Goal: Find specific page/section: Find specific page/section

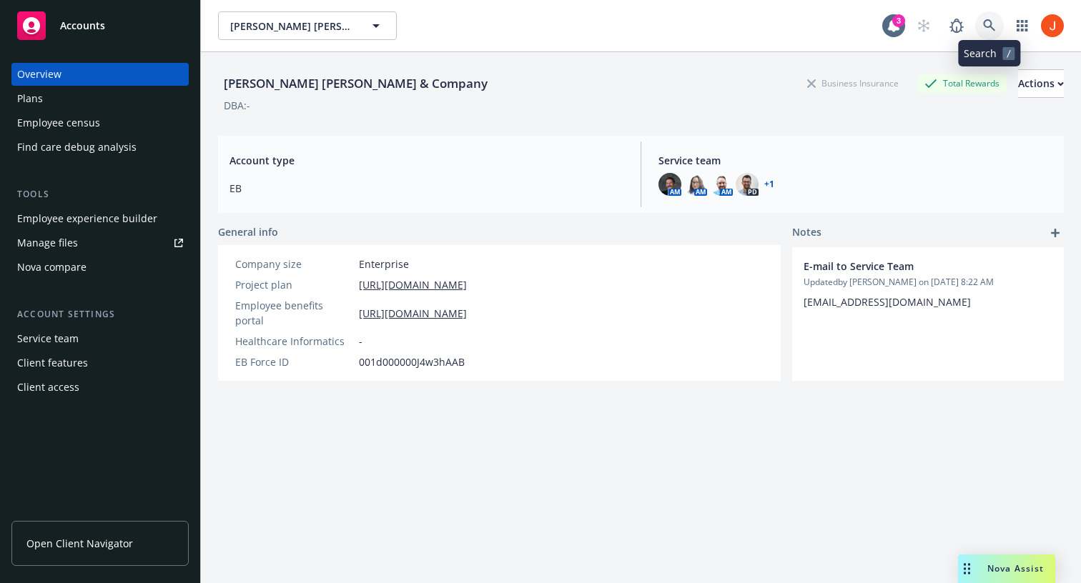
click at [989, 26] on icon at bounding box center [989, 25] width 12 height 12
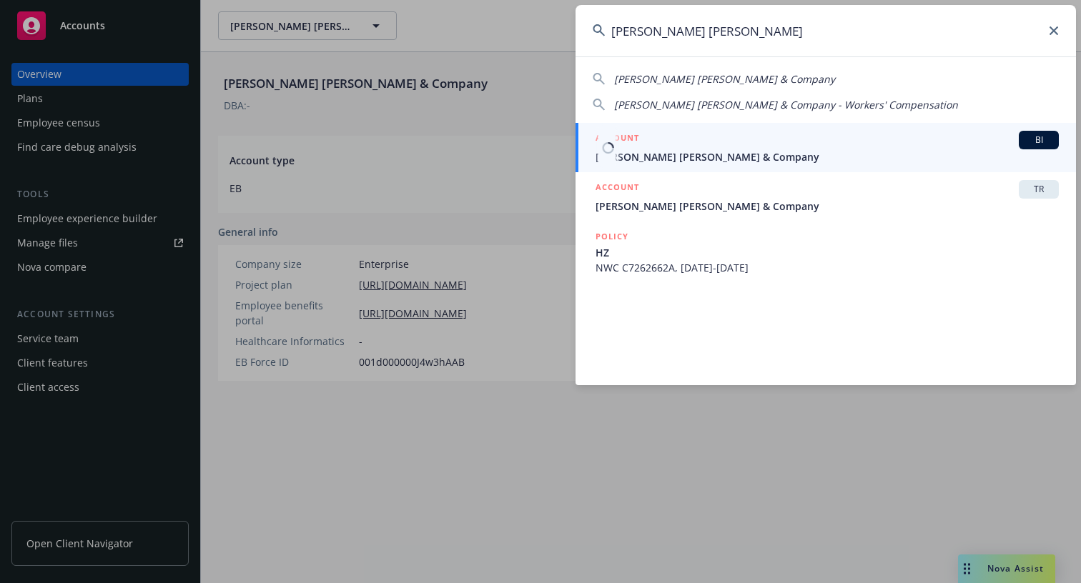
type input "[PERSON_NAME] [PERSON_NAME]"
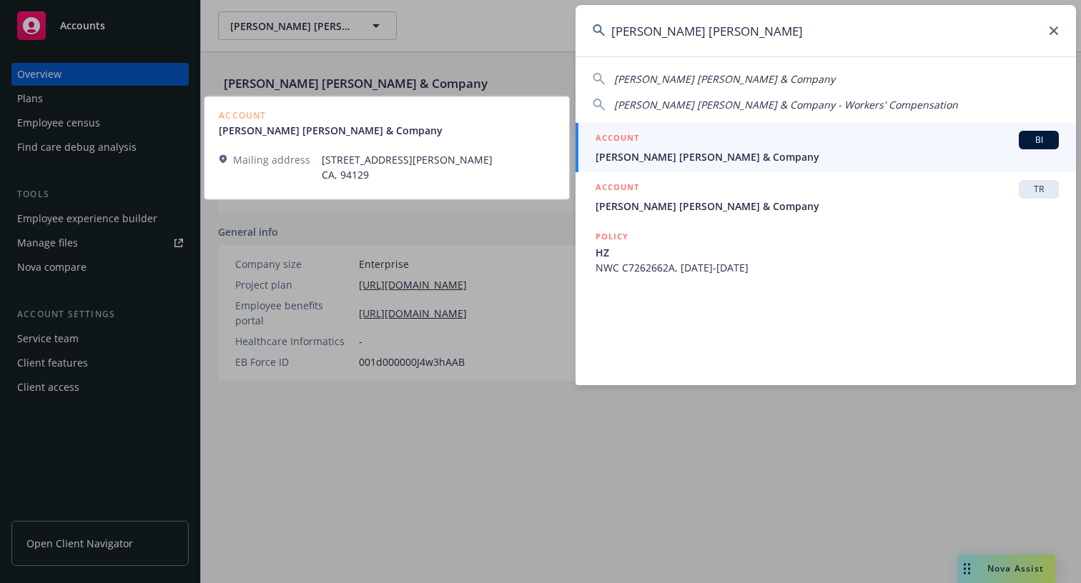
click at [698, 153] on span "[PERSON_NAME] [PERSON_NAME] & Company" at bounding box center [826, 156] width 463 height 15
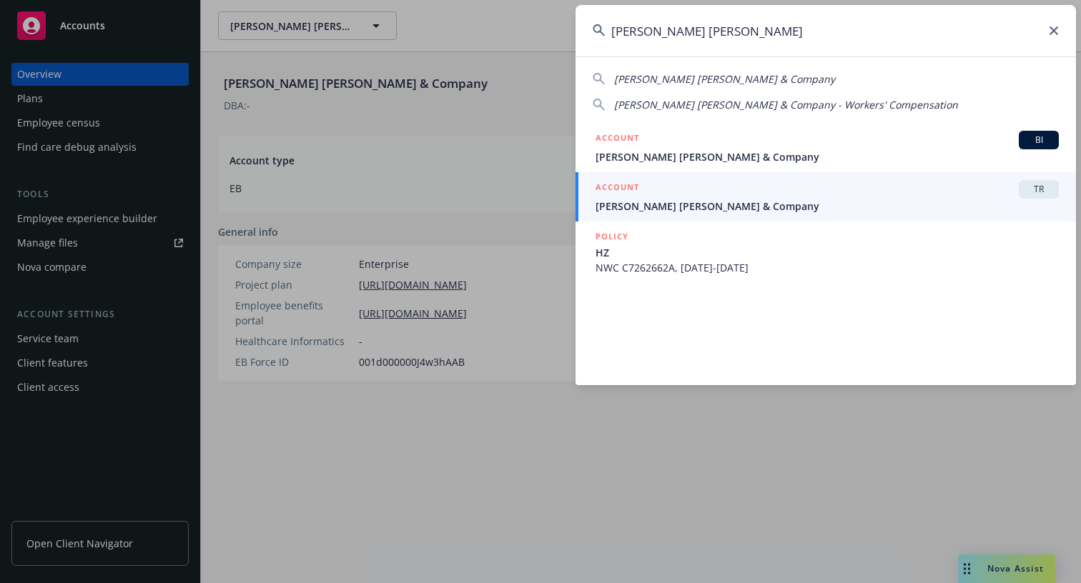
click at [703, 200] on span "[PERSON_NAME] [PERSON_NAME] & Company" at bounding box center [826, 206] width 463 height 15
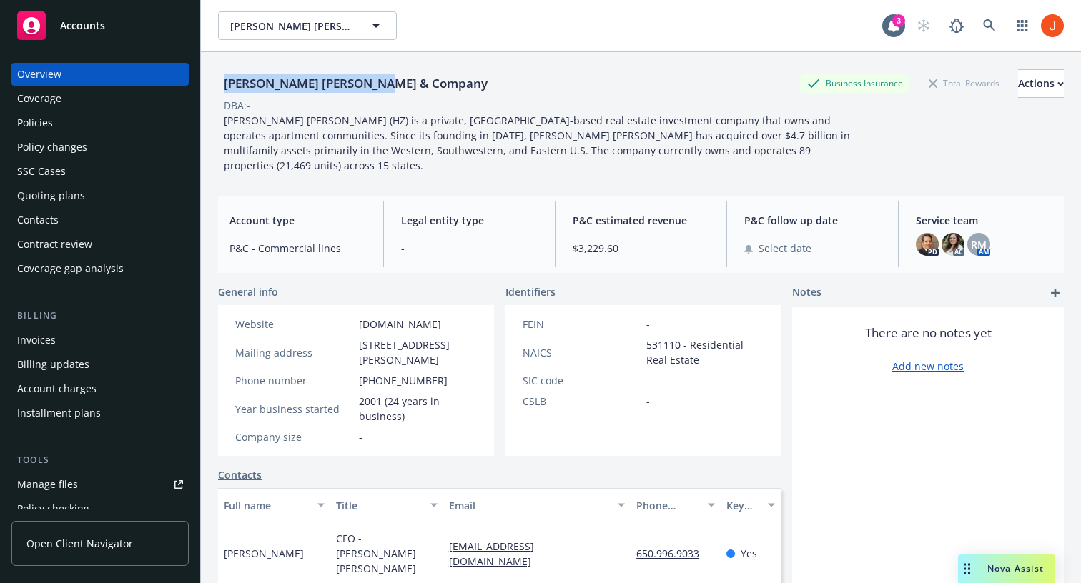
drag, startPoint x: 393, startPoint y: 88, endPoint x: 223, endPoint y: 78, distance: 170.4
click at [223, 78] on div "[PERSON_NAME] [PERSON_NAME] & Company Business Insurance Total Rewards Actions" at bounding box center [641, 83] width 846 height 29
copy div "[PERSON_NAME] [PERSON_NAME] & Company"
